Goal: Use online tool/utility: Use online tool/utility

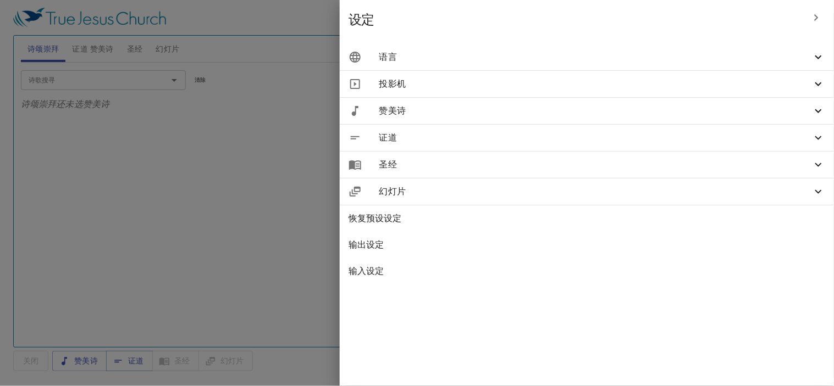
click at [672, 53] on span "语言" at bounding box center [595, 57] width 432 height 13
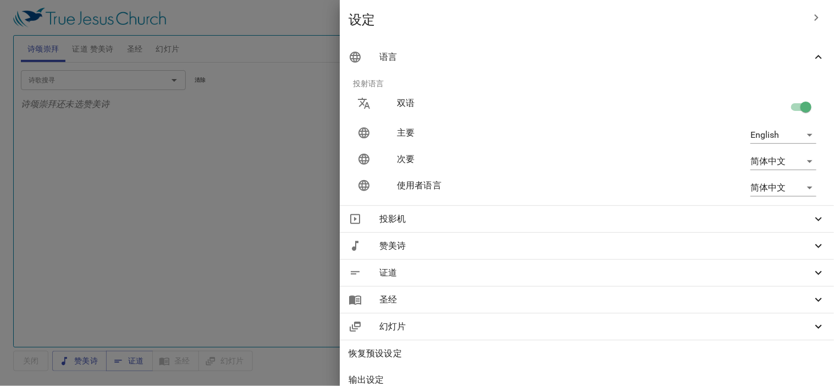
click at [772, 188] on body "选择教程 设定 诗颂崇拜 证道 赞美诗 圣经 幻灯片 诗歌搜寻 诗歌搜寻 清除 播放音频 诗颂崇拜还未选赞美诗 诗歌搜寻 诗歌搜寻 清除 播放音频 证道还未选…" at bounding box center [417, 193] width 834 height 386
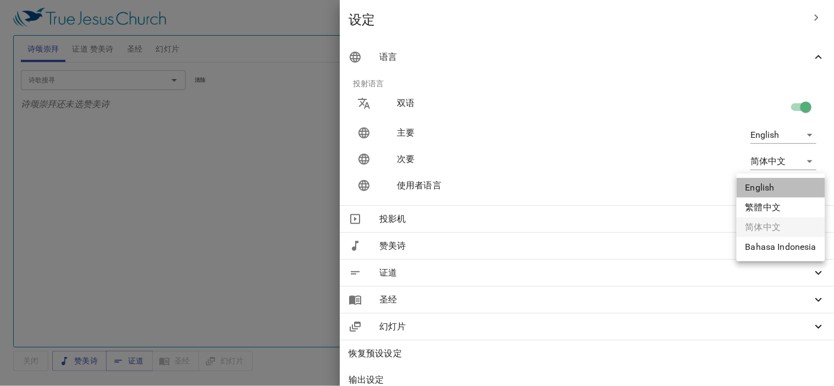
click at [771, 188] on li "English" at bounding box center [780, 188] width 88 height 20
type input "en"
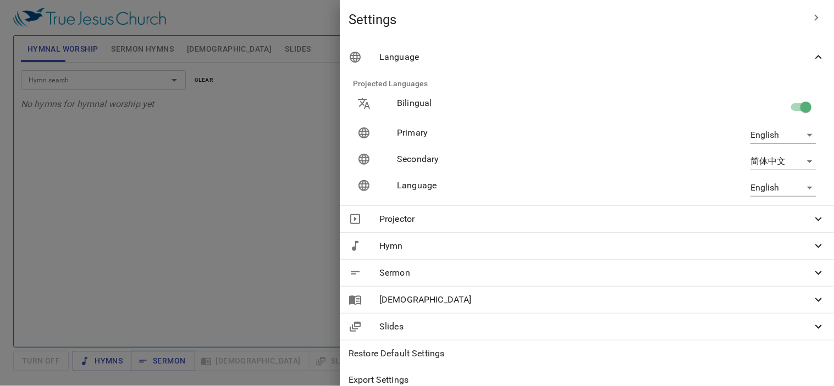
click at [370, 166] on div at bounding box center [417, 193] width 834 height 386
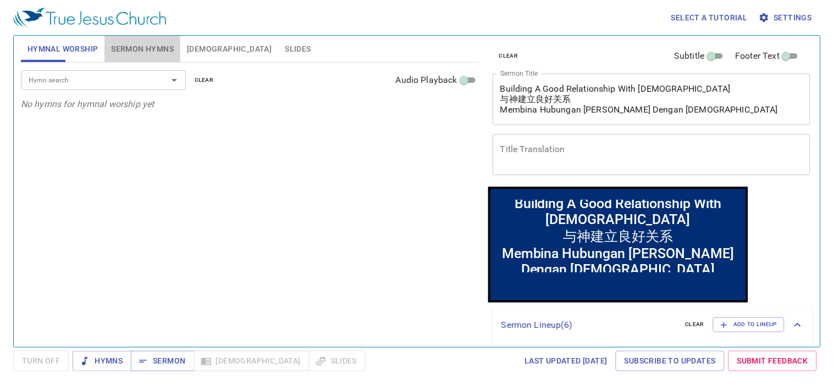
click at [146, 46] on span "Sermon Hymns" at bounding box center [142, 49] width 63 height 14
click at [727, 112] on textarea "Building A Good Relationship With God 与神建立良好关系 Membina Hubungan Yang Baik Denga…" at bounding box center [651, 99] width 302 height 31
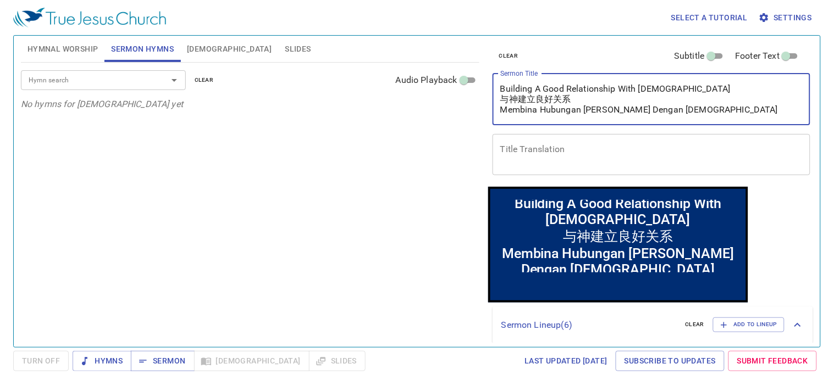
drag, startPoint x: 675, startPoint y: 89, endPoint x: 338, endPoint y: 90, distance: 336.9
click at [338, 90] on div "Hymnal Worship Sermon Hymns Bible Slides Hymn search Hymn search clear Audio Pl…" at bounding box center [416, 187] width 801 height 312
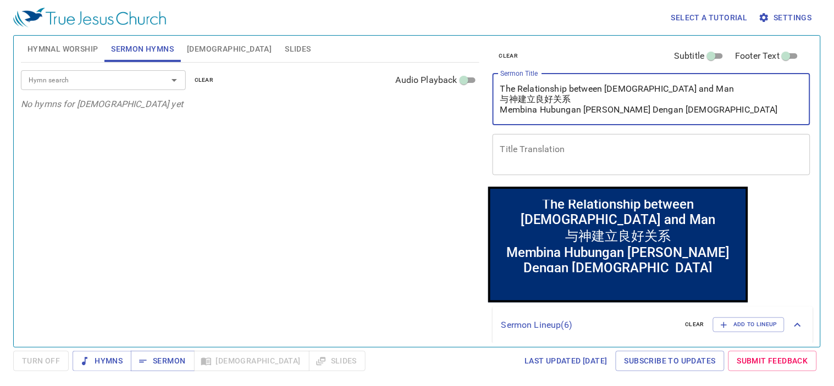
drag, startPoint x: 685, startPoint y: 106, endPoint x: 490, endPoint y: 119, distance: 195.5
click at [490, 119] on div "clear Subtitle Footer Text Sermon Title The Relationship between GOD and Man 与神…" at bounding box center [650, 111] width 325 height 151
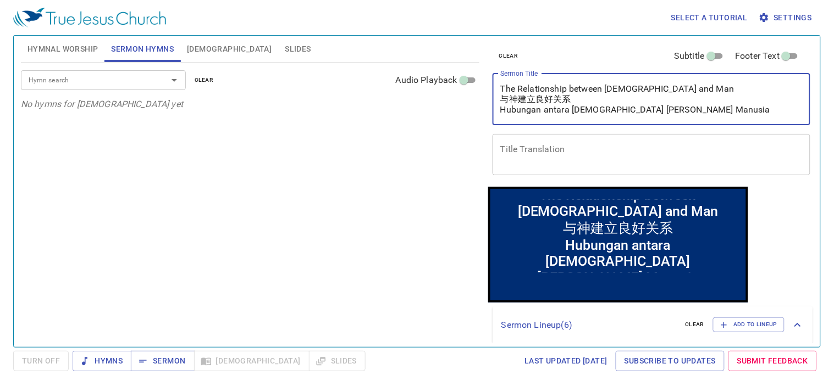
click at [622, 108] on textarea "The Relationship between GOD and Man 与神建立良好关系 Hubungan antara Tuhan dan Manusia" at bounding box center [651, 99] width 302 height 31
click at [650, 85] on textarea "The Relationship between GOD and Man 与神建立良好关系 Hubungan antara Tuhan dan manusia" at bounding box center [651, 99] width 302 height 31
drag, startPoint x: 589, startPoint y: 101, endPoint x: 471, endPoint y: 97, distance: 117.1
click at [471, 97] on div "Hymnal Worship Sermon Hymns Bible Slides Hymn search Hymn search clear Audio Pl…" at bounding box center [416, 187] width 801 height 312
type textarea "The Relationship between [DEMOGRAPHIC_DATA] and man [DEMOGRAPHIC_DATA]与人的关系 Hub…"
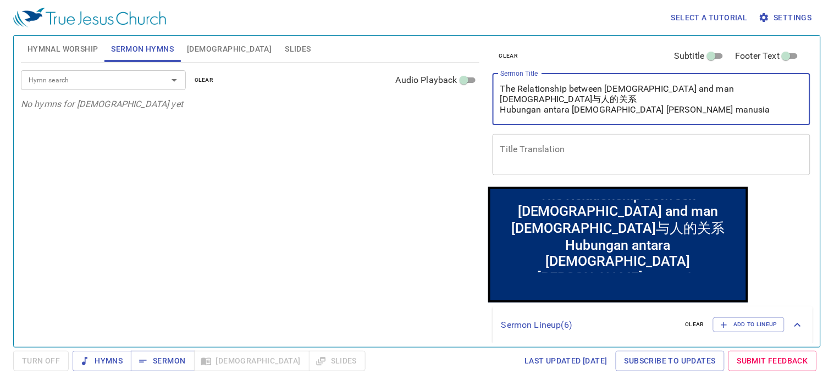
click at [348, 201] on div "Hymn search Hymn search clear Audio Playback No hymns for sermon yet" at bounding box center [250, 200] width 458 height 275
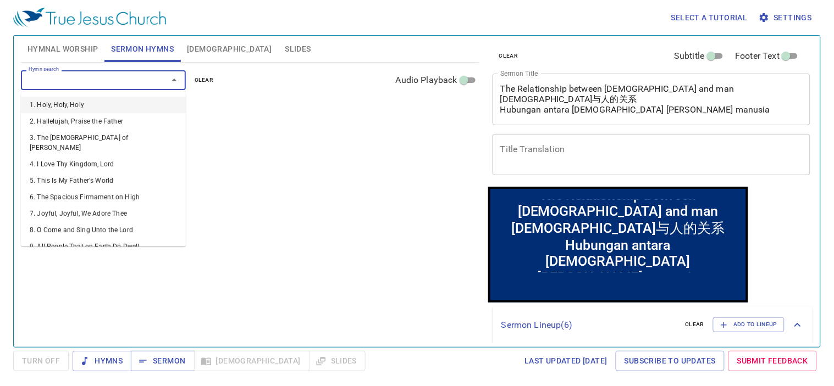
click at [94, 82] on input "Hymn search" at bounding box center [87, 80] width 126 height 13
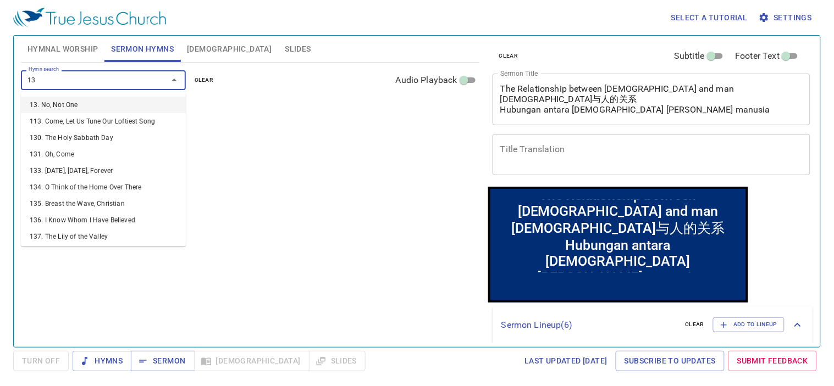
type input "135"
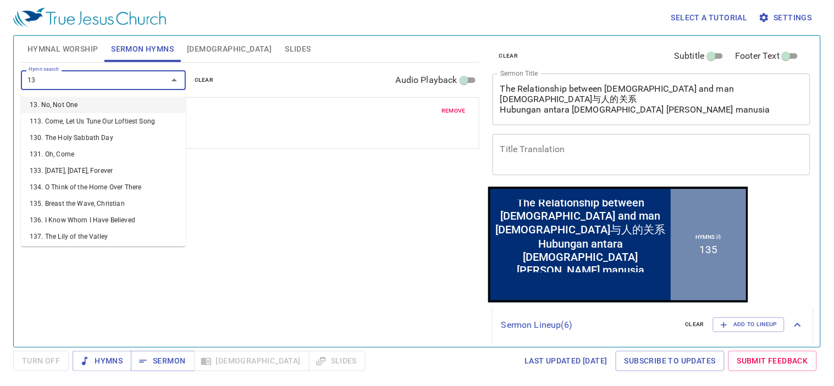
type input "136"
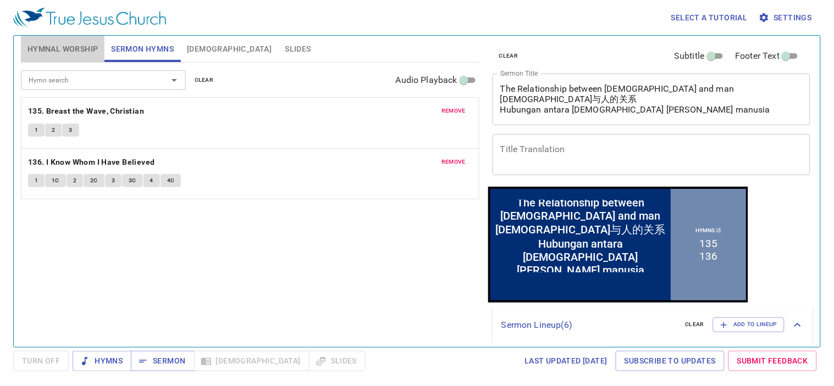
click at [83, 44] on span "Hymnal Worship" at bounding box center [62, 49] width 71 height 14
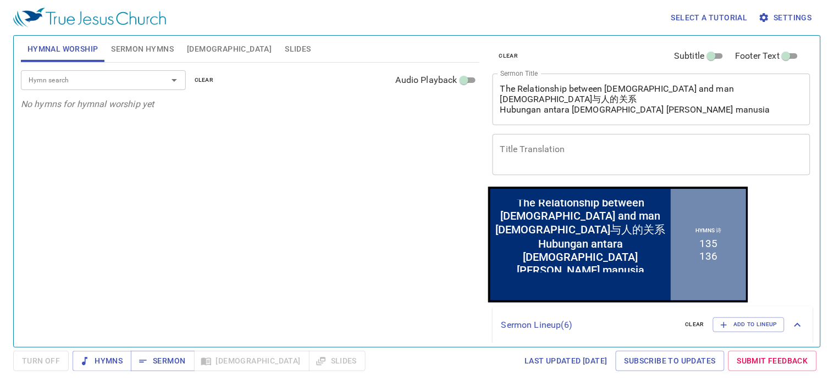
click at [95, 89] on div "Hymn search" at bounding box center [103, 79] width 165 height 19
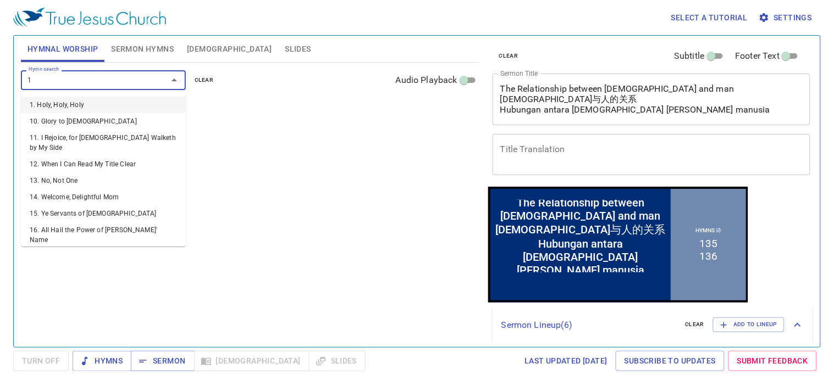
type input "18"
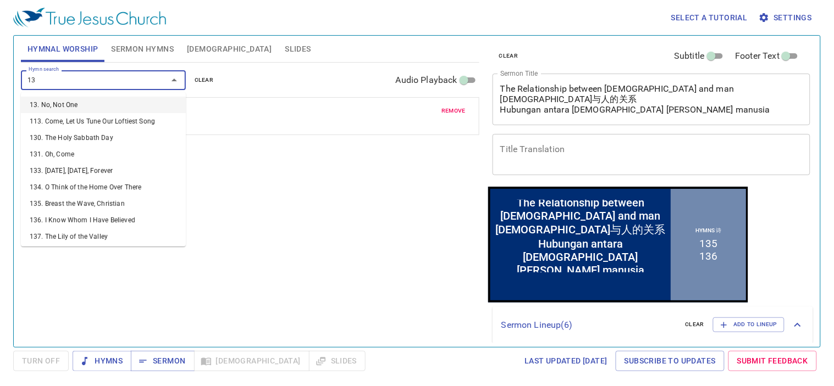
type input "137"
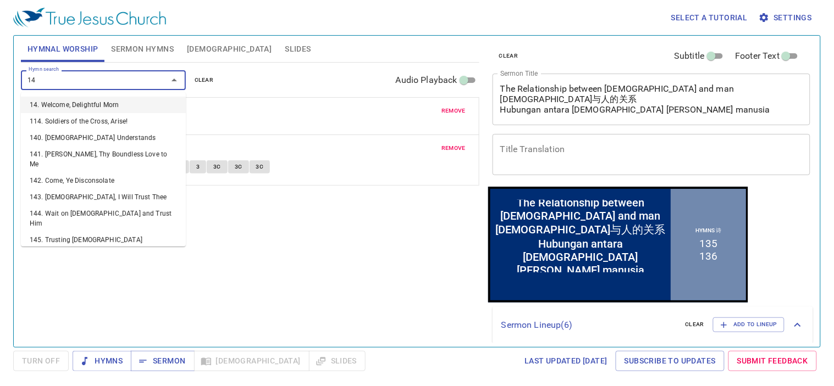
type input "146"
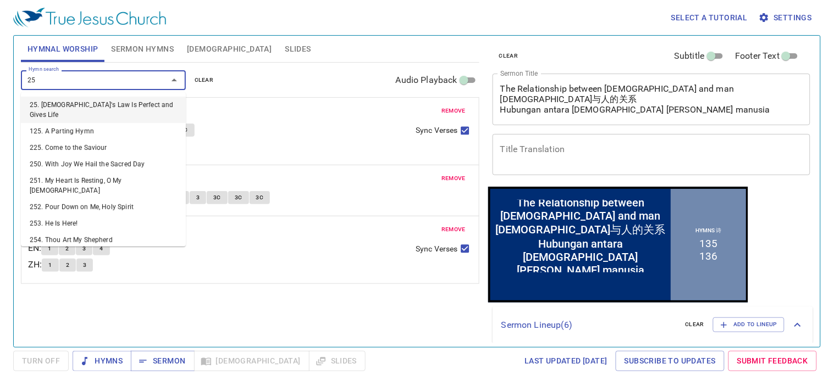
type input "259"
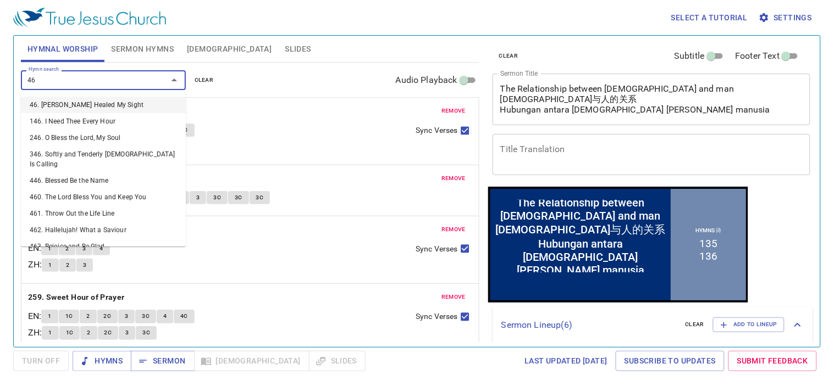
type input "467"
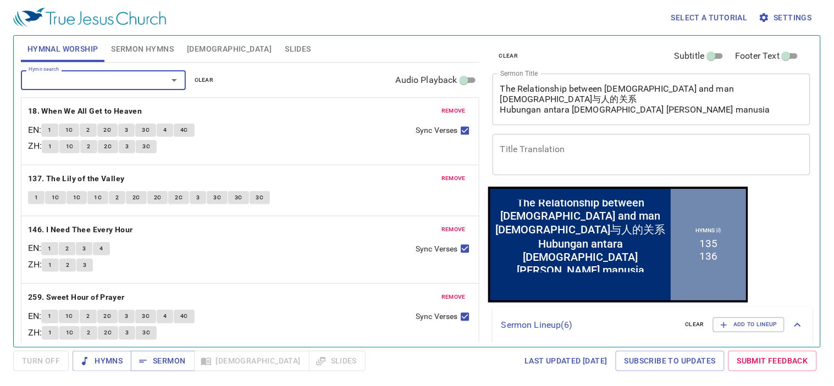
click at [295, 42] on div "Hymnal Worship Sermon Hymns Bible Slides" at bounding box center [250, 49] width 458 height 26
click at [285, 47] on span "Slides" at bounding box center [298, 49] width 26 height 14
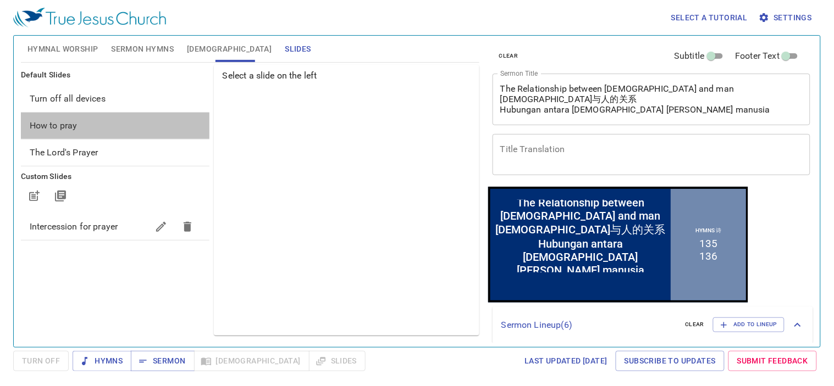
click at [64, 123] on span "How to pray" at bounding box center [54, 125] width 48 height 10
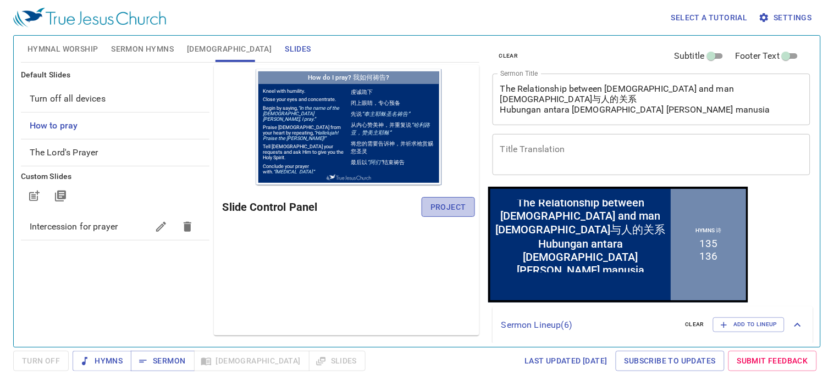
click at [453, 208] on span "Project" at bounding box center [448, 208] width 36 height 14
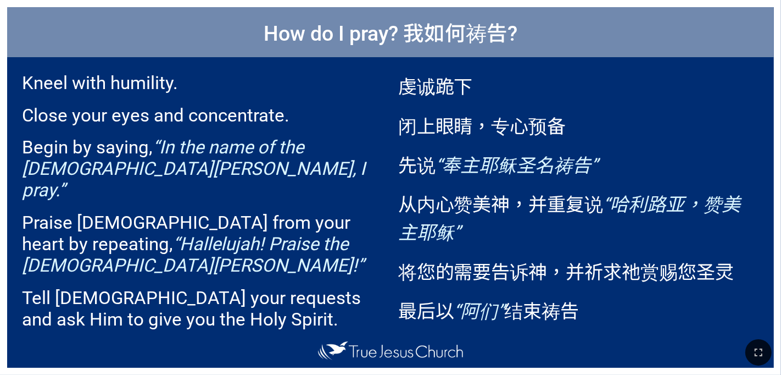
drag, startPoint x: 766, startPoint y: 354, endPoint x: 765, endPoint y: 389, distance: 35.2
click at [487, 354] on button "button" at bounding box center [759, 352] width 26 height 26
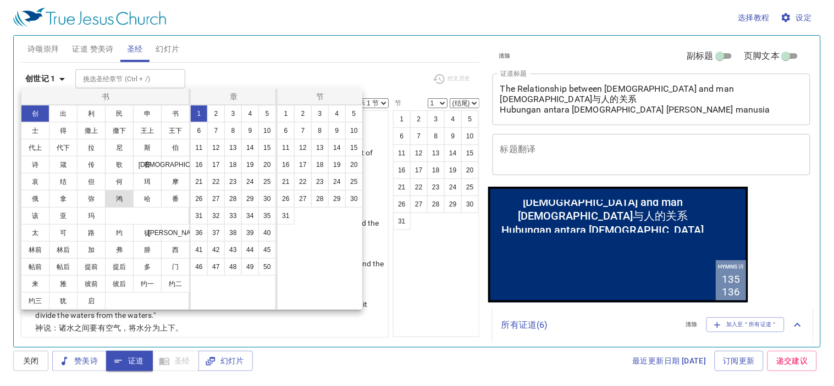
scroll to position [19, 0]
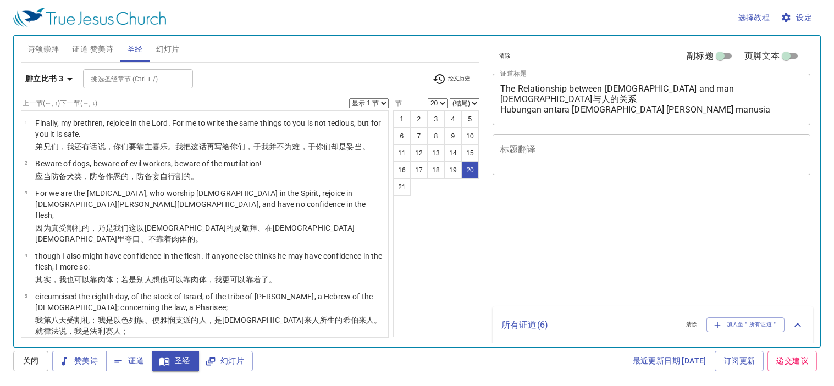
select select "20"
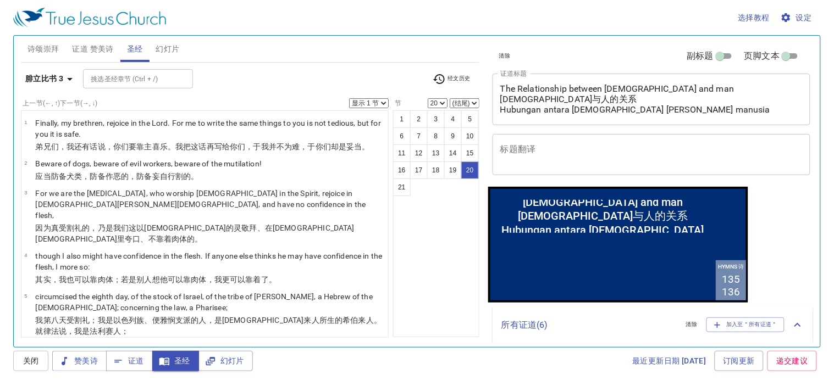
scroll to position [624, 0]
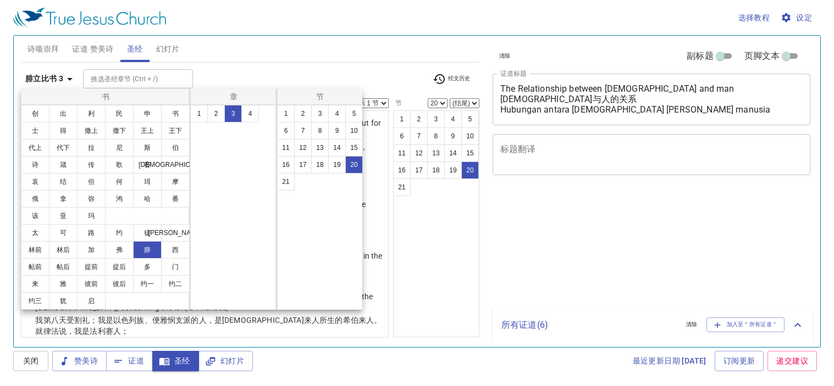
select select "20"
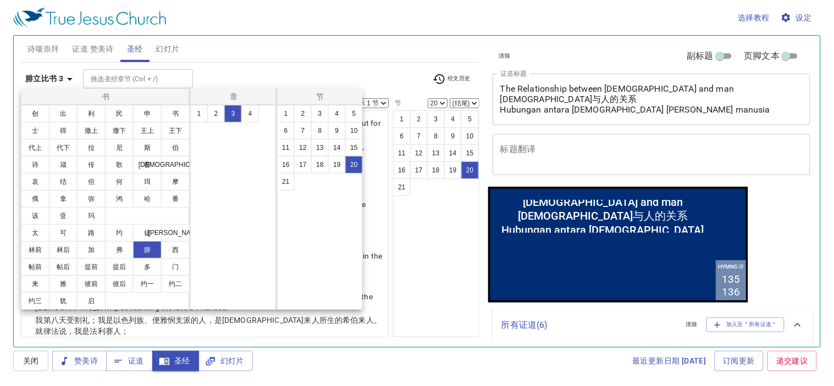
scroll to position [624, 0]
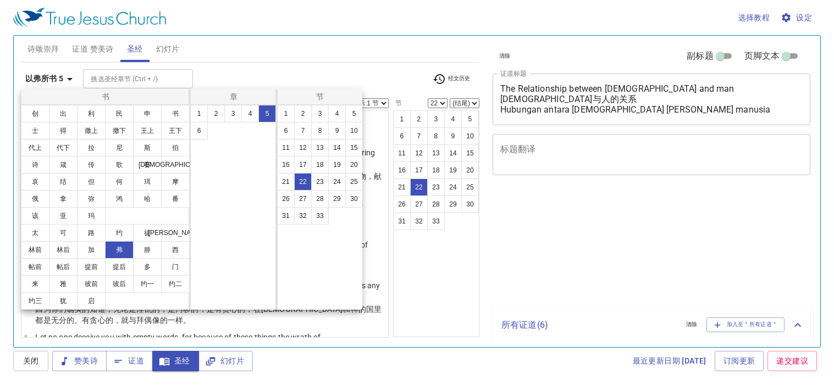
select select "22"
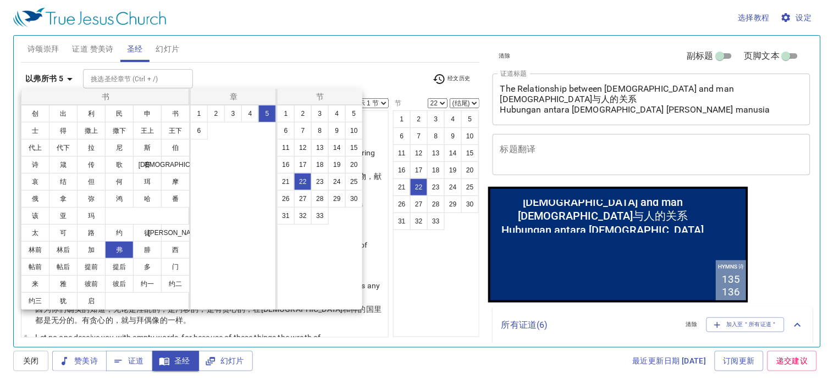
scroll to position [617, 0]
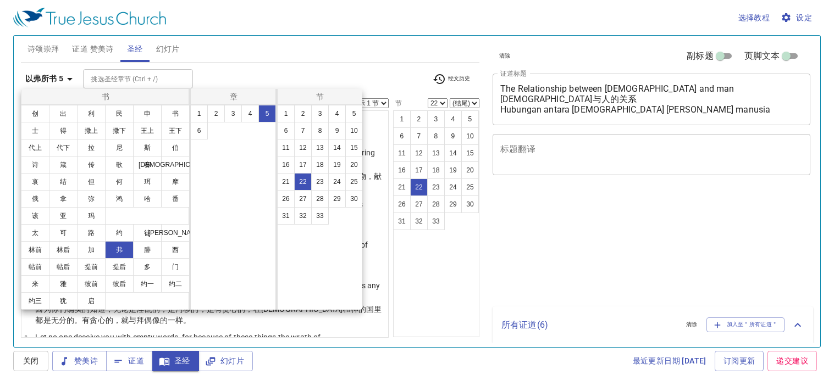
select select "22"
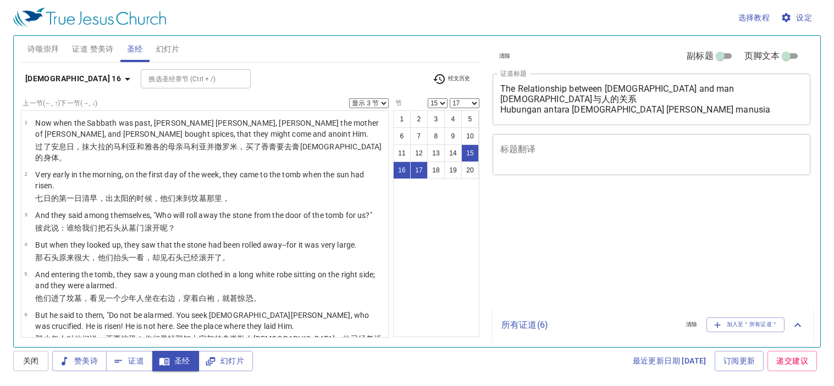
select select "3"
select select "15"
select select "17"
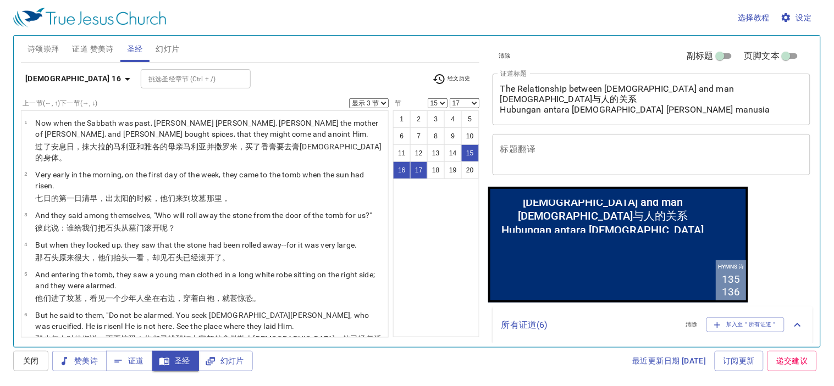
scroll to position [442, 0]
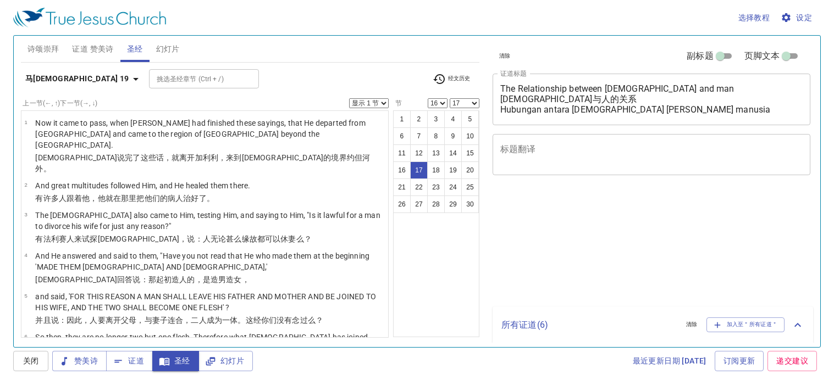
select select "16"
select select "17"
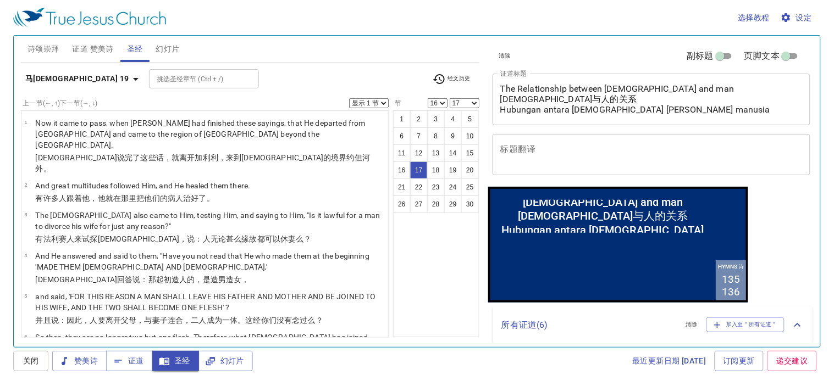
scroll to position [499, 0]
